Goal: Navigation & Orientation: Find specific page/section

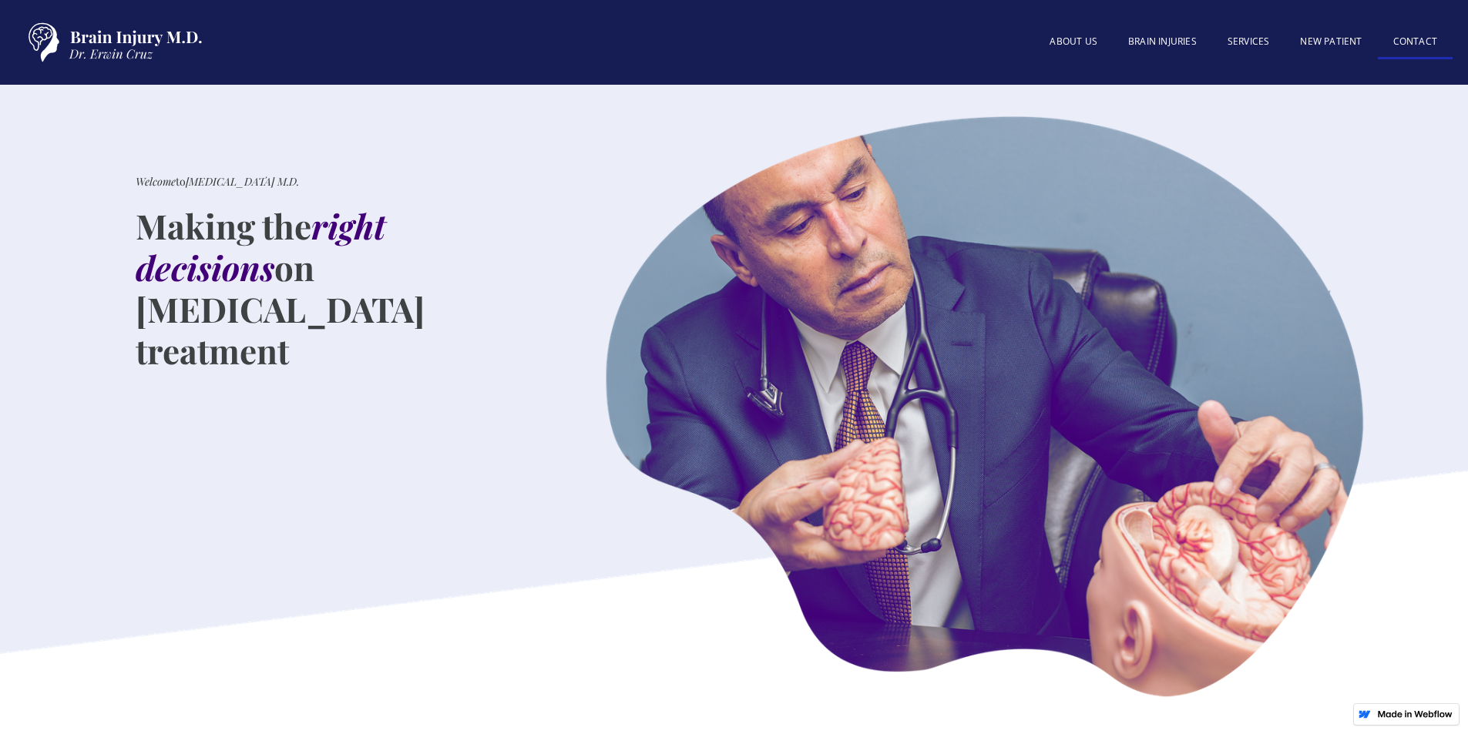
click at [1417, 42] on link "Contact" at bounding box center [1415, 42] width 75 height 33
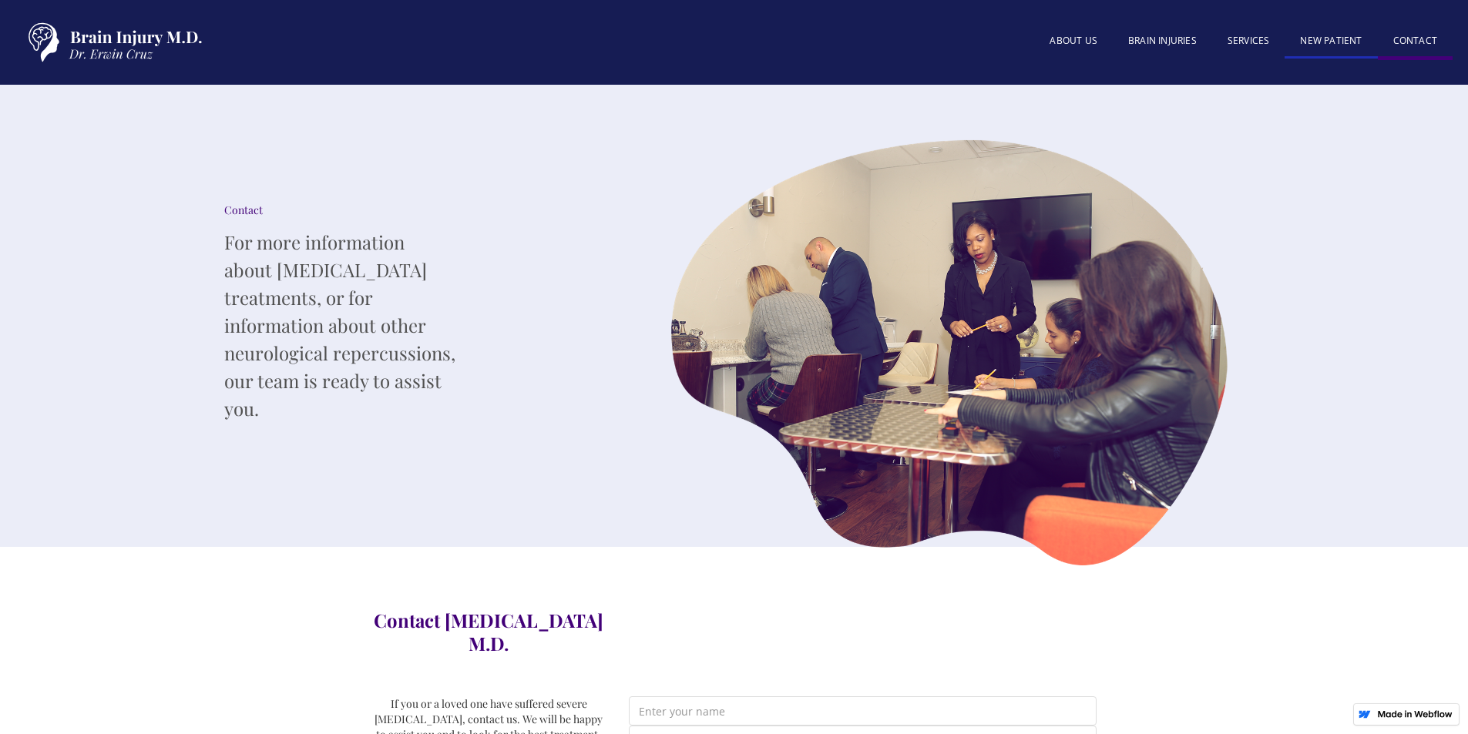
click at [1339, 43] on link "New patient" at bounding box center [1331, 41] width 92 height 33
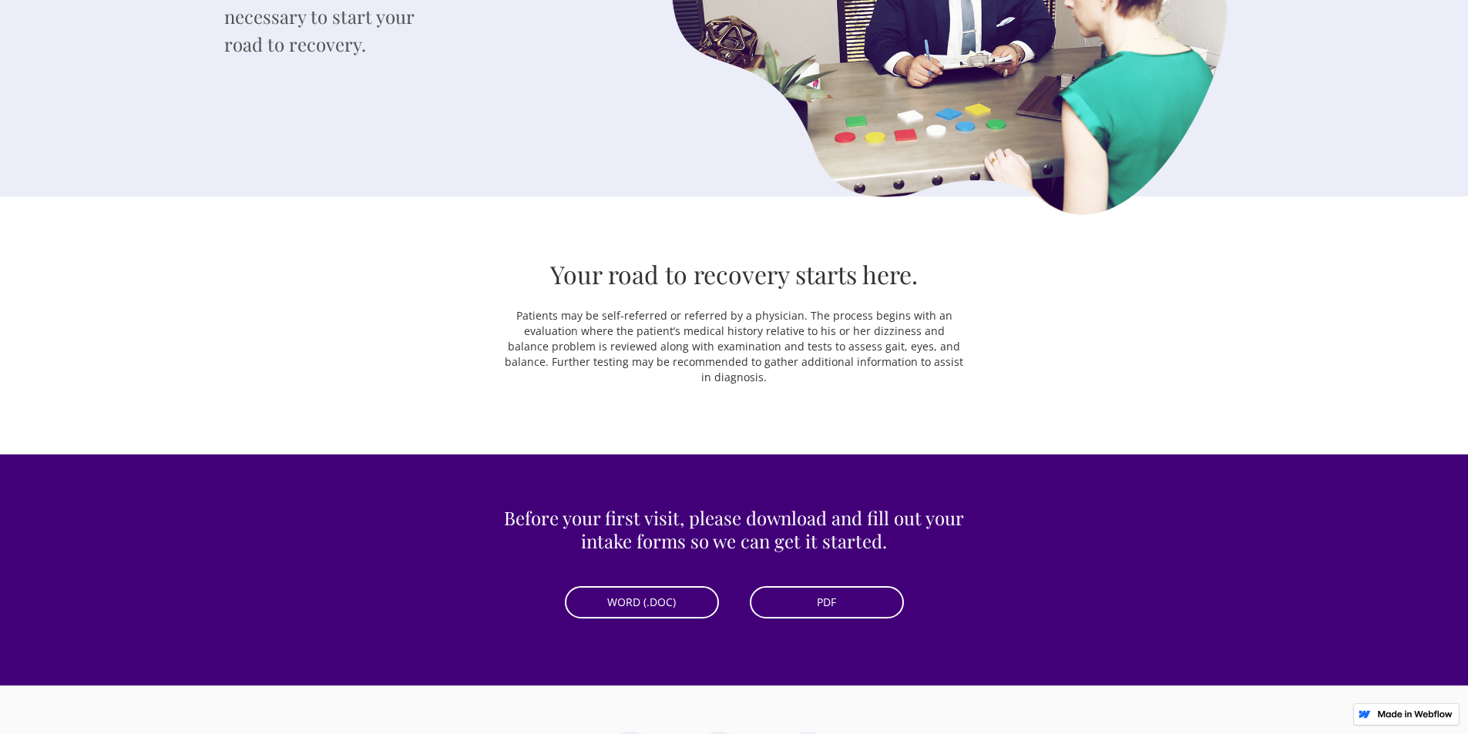
scroll to position [385, 0]
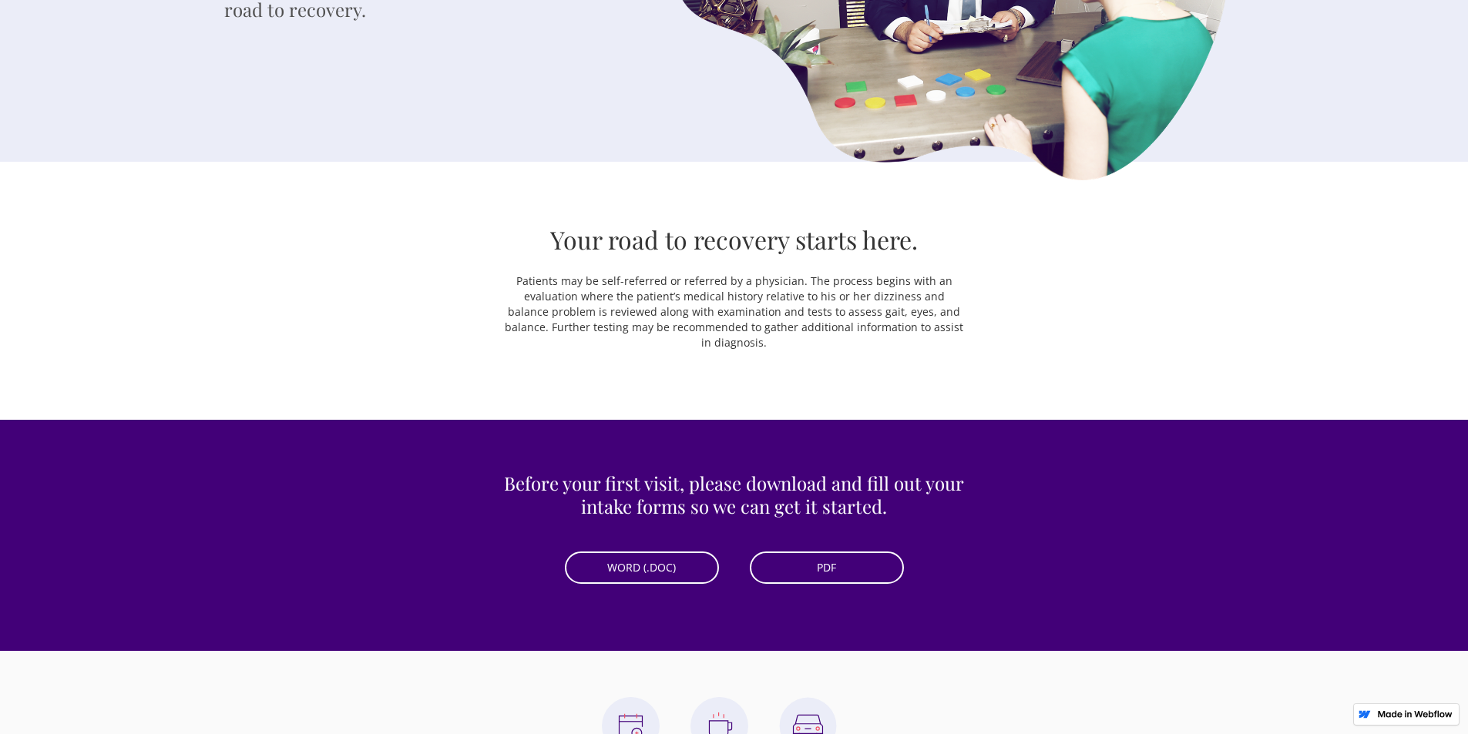
click at [847, 566] on link "PDF" at bounding box center [827, 568] width 154 height 32
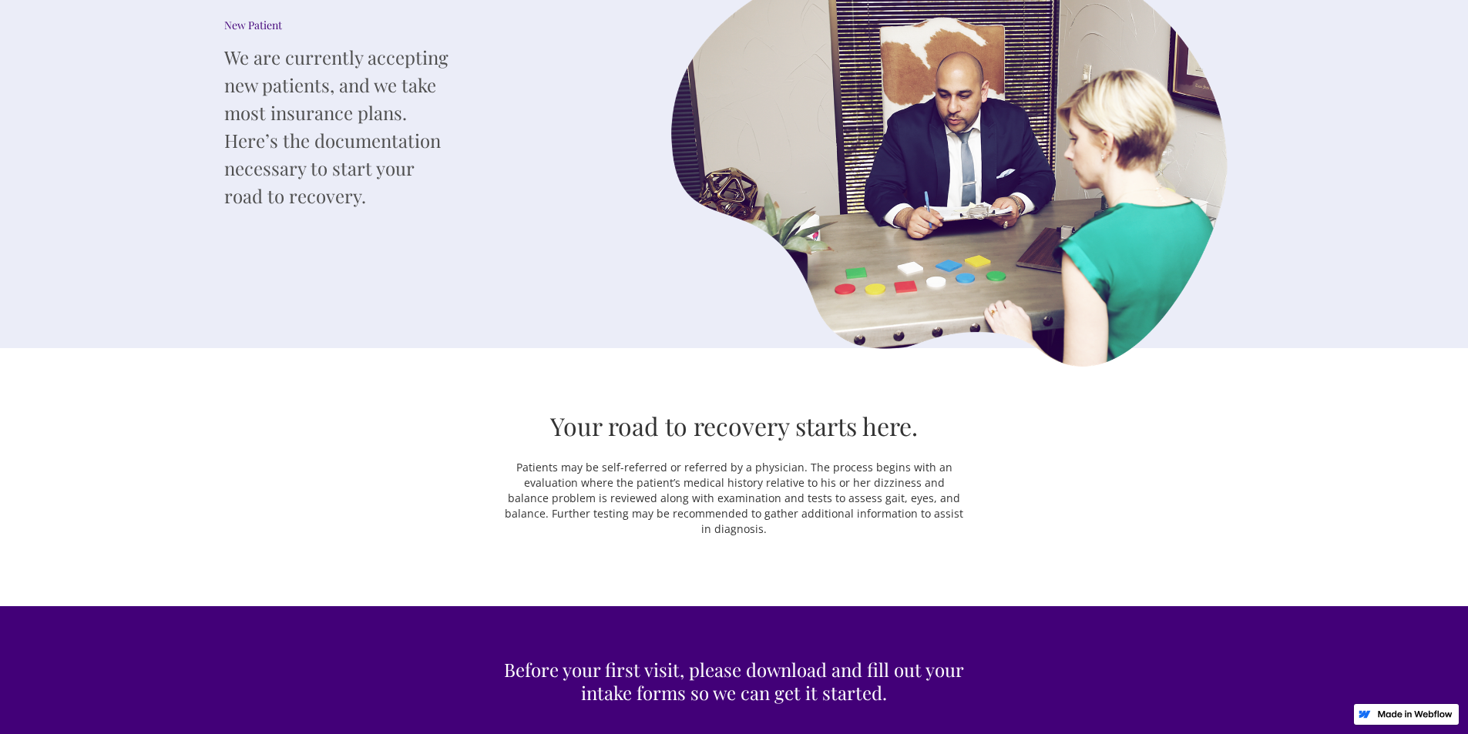
scroll to position [0, 0]
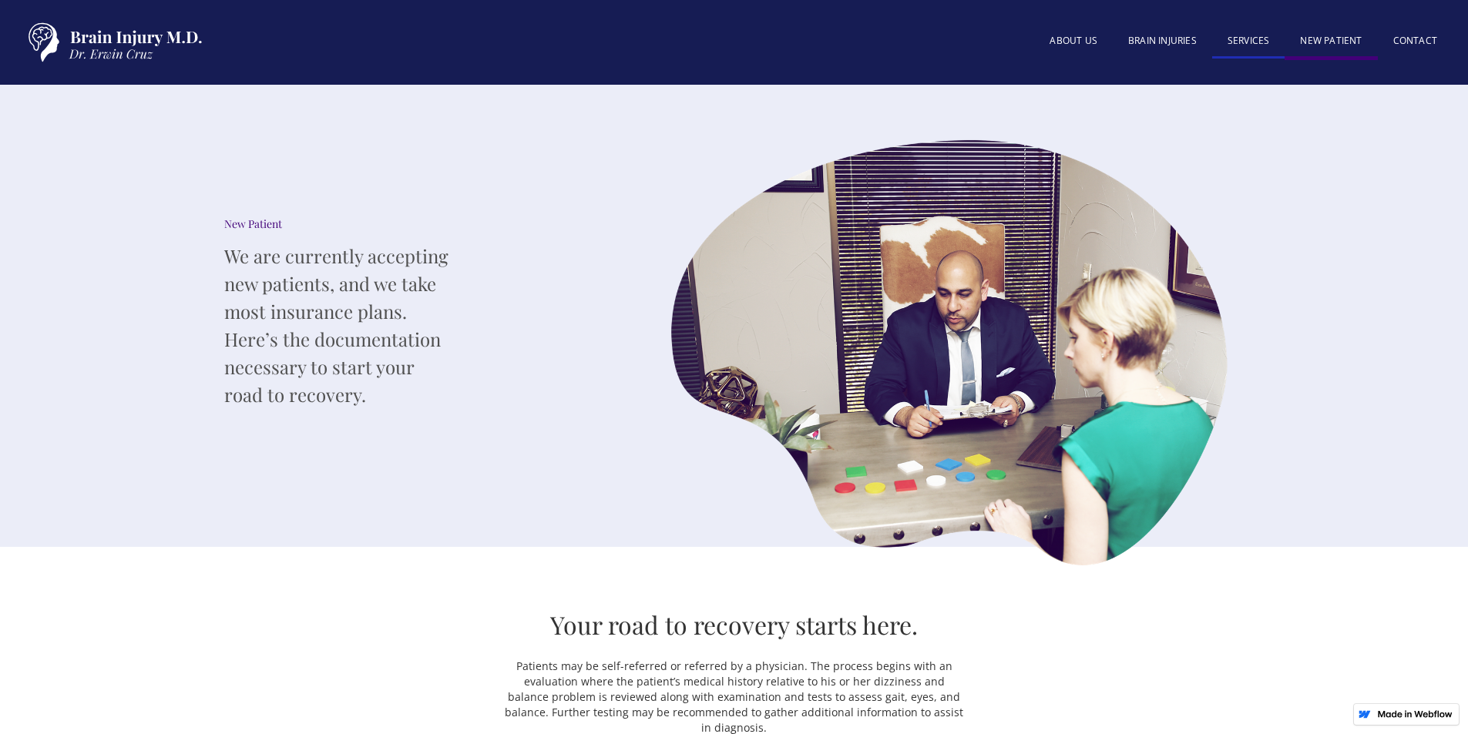
click at [1248, 45] on link "SERVICES" at bounding box center [1248, 41] width 73 height 33
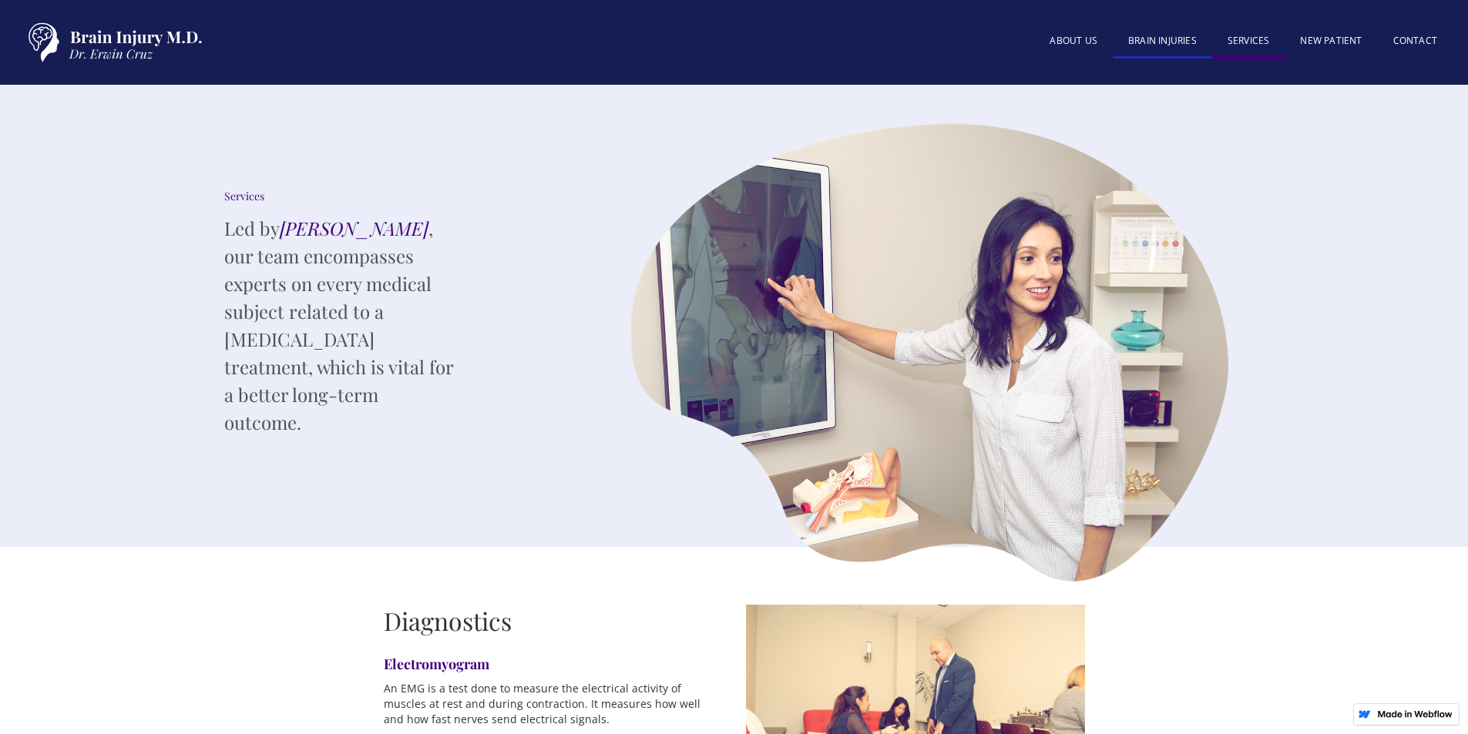
click at [1166, 42] on link "BRAIN INJURIES" at bounding box center [1162, 41] width 99 height 33
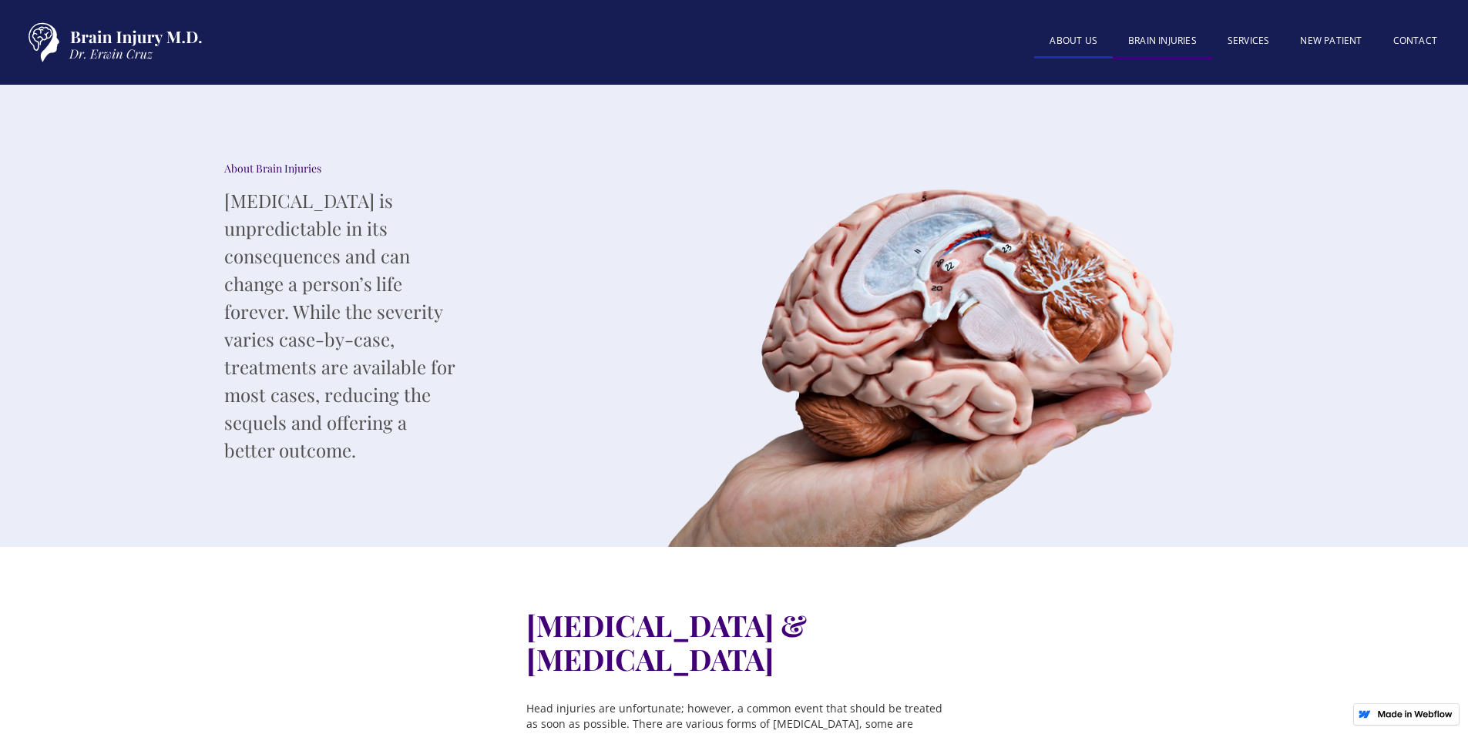
click at [1062, 33] on link "About US" at bounding box center [1073, 41] width 79 height 33
